Goal: Task Accomplishment & Management: Complete application form

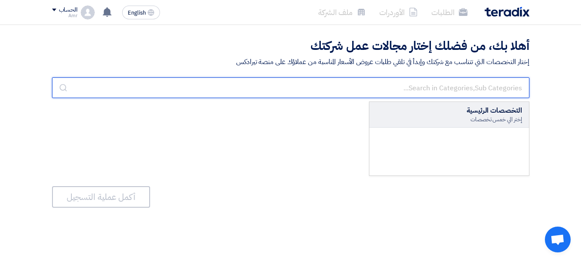
click at [447, 86] on input "text" at bounding box center [290, 87] width 477 height 21
click at [477, 83] on input "text" at bounding box center [290, 87] width 477 height 21
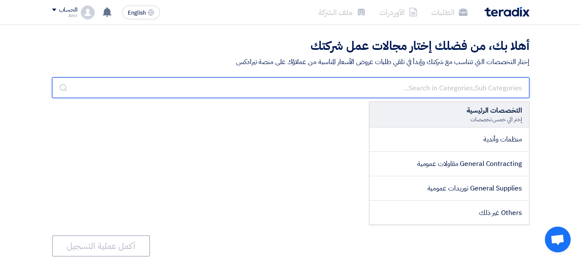
scroll to position [1471, 0]
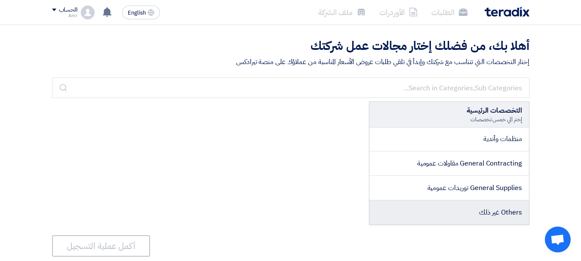
click at [499, 213] on span "Others غير ذلك" at bounding box center [500, 212] width 43 height 10
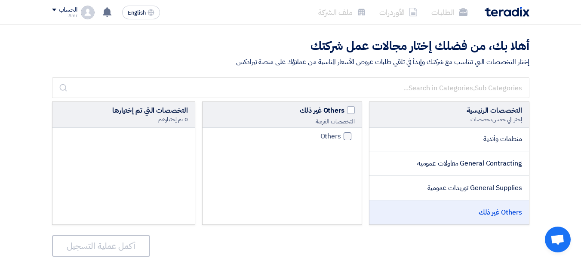
click at [345, 136] on div at bounding box center [347, 136] width 8 height 8
click at [341, 136] on input "Others" at bounding box center [338, 137] width 6 height 6
checkbox input "true"
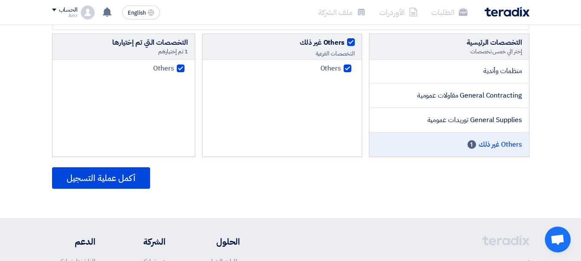
scroll to position [86, 0]
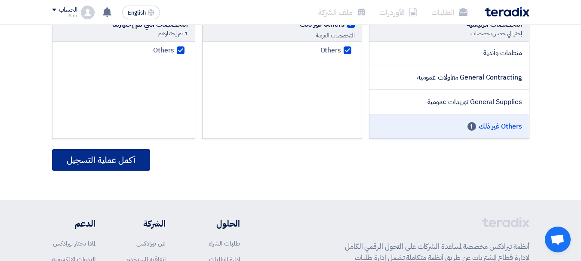
click at [103, 159] on button "أكمل عملية التسجيل" at bounding box center [101, 159] width 98 height 21
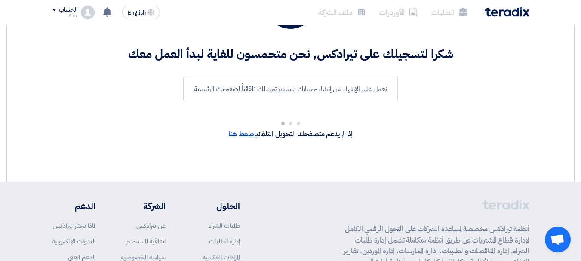
scroll to position [68, 0]
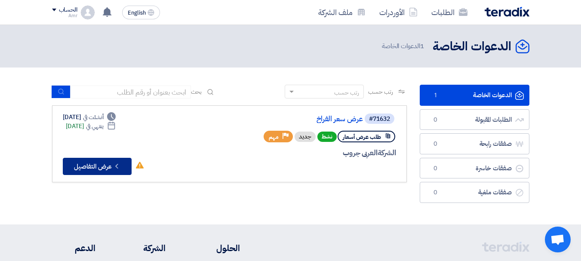
click at [89, 168] on button "Check details عرض التفاصيل" at bounding box center [97, 166] width 69 height 17
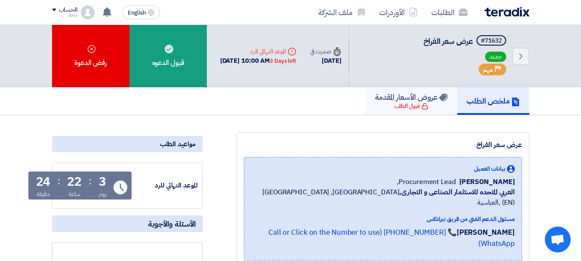
scroll to position [43, 0]
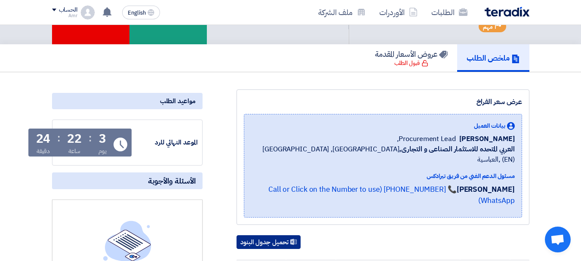
click at [276, 235] on button "تحميل جدول البنود" at bounding box center [268, 242] width 64 height 14
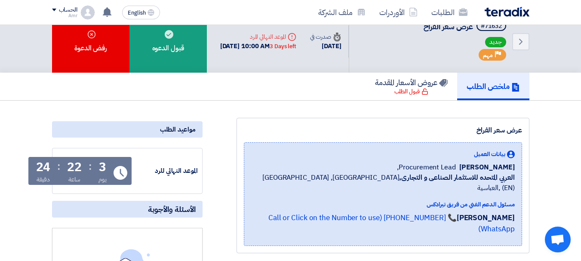
scroll to position [0, 0]
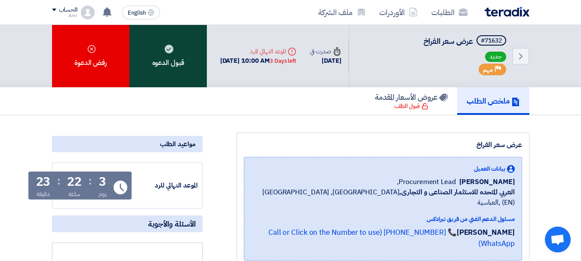
click at [180, 61] on div "قبول الدعوه" at bounding box center [167, 56] width 77 height 62
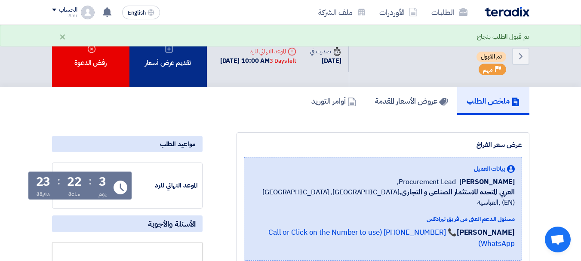
click at [174, 70] on div "تقديم عرض أسعار" at bounding box center [167, 56] width 77 height 62
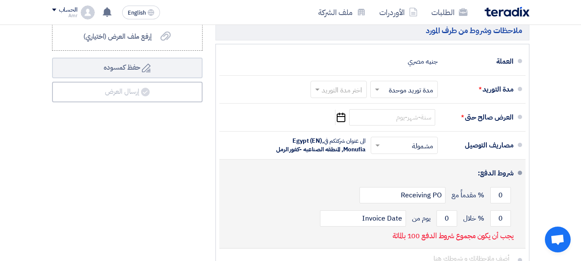
scroll to position [430, 0]
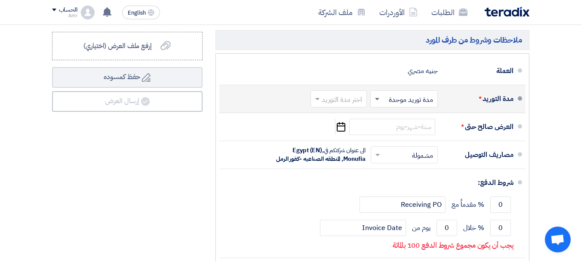
click at [378, 101] on span at bounding box center [377, 99] width 4 height 3
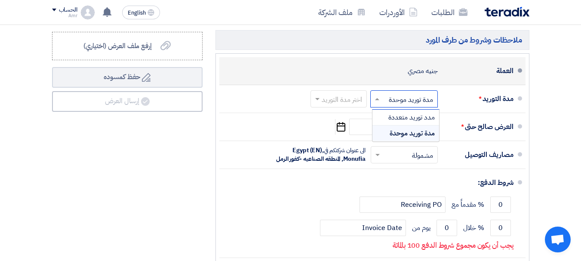
click at [374, 74] on div "العملة جنيه مصري" at bounding box center [369, 71] width 287 height 21
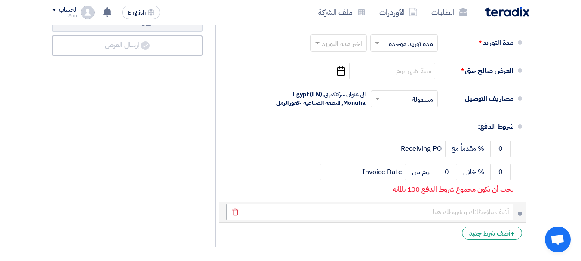
scroll to position [473, 0]
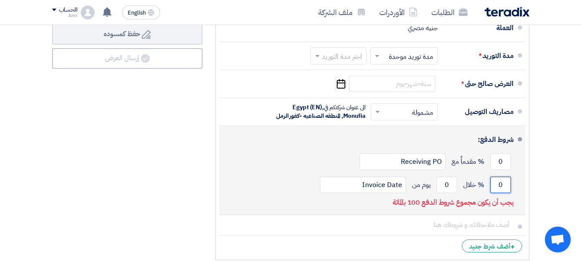
click at [499, 192] on input "0" at bounding box center [500, 185] width 21 height 16
type input "0"
type input "100"
click at [452, 190] on input "0" at bounding box center [446, 185] width 21 height 16
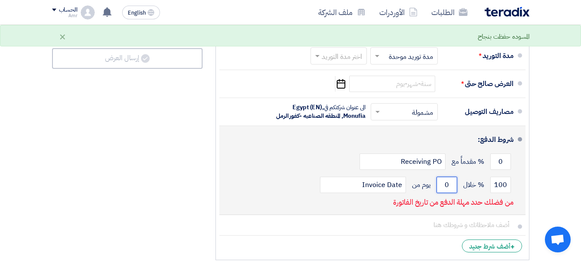
drag, startPoint x: 452, startPoint y: 190, endPoint x: 443, endPoint y: 190, distance: 8.6
click at [443, 190] on input "0" at bounding box center [446, 185] width 21 height 16
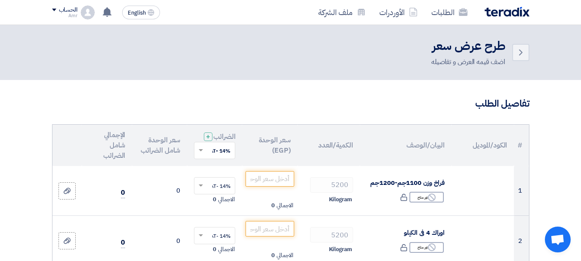
type input "30"
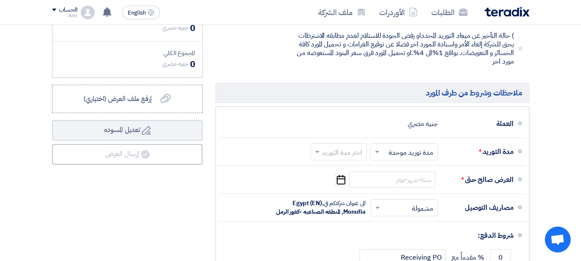
scroll to position [387, 0]
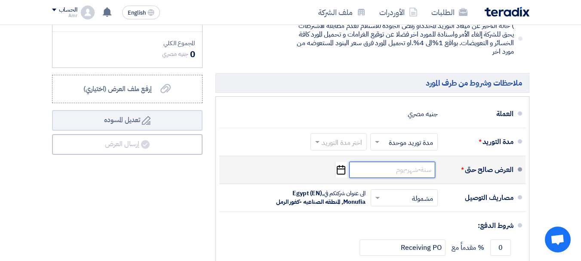
click at [405, 178] on input at bounding box center [392, 170] width 86 height 16
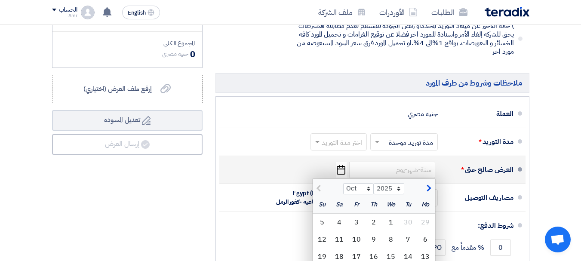
click at [295, 174] on div "العرض صالح حتى * Oct Nov [DATE] 2026 2027 2028 2029 2030 2031 2032 2033 2034 20…" at bounding box center [369, 169] width 287 height 21
click at [294, 174] on div "العرض صالح حتى * Oct Nov [DATE] 2026 2027 2028 2029 2030 2031 2032 2033 2034 20…" at bounding box center [369, 169] width 287 height 21
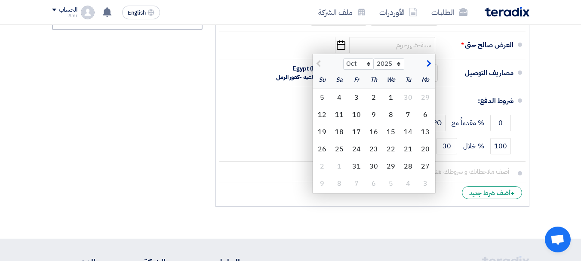
scroll to position [514, 0]
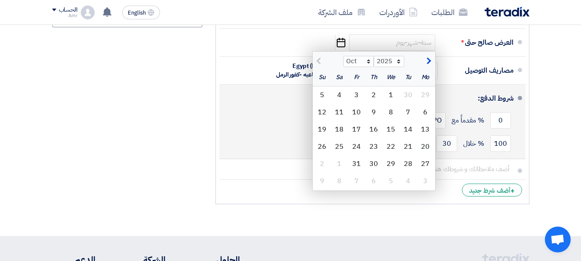
click at [271, 128] on div "0 % مقدماً مع Receiving PO" at bounding box center [369, 120] width 287 height 23
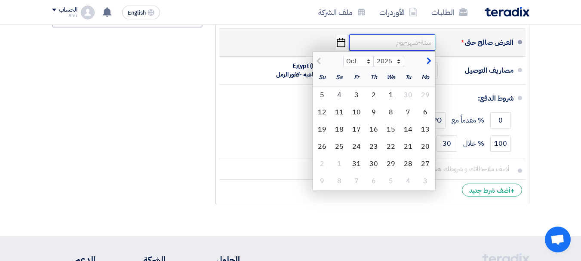
click at [383, 51] on input at bounding box center [392, 42] width 86 height 16
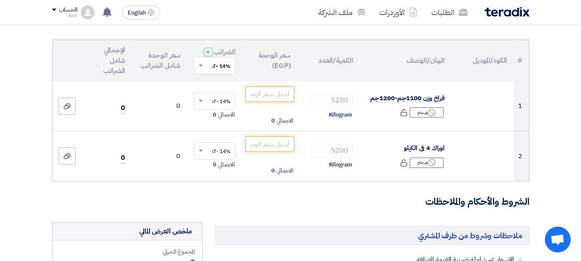
scroll to position [84, 0]
